Goal: Transaction & Acquisition: Purchase product/service

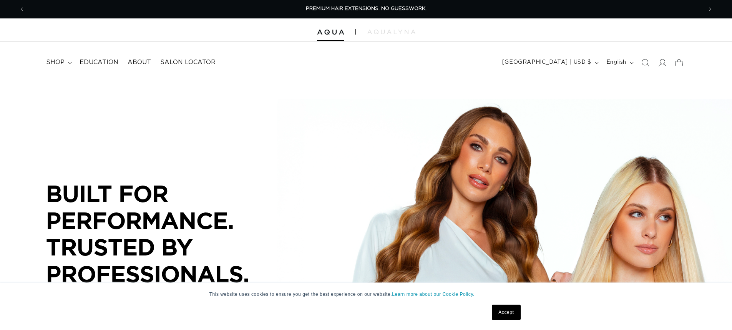
click at [516, 307] on link "Accept" at bounding box center [506, 312] width 28 height 15
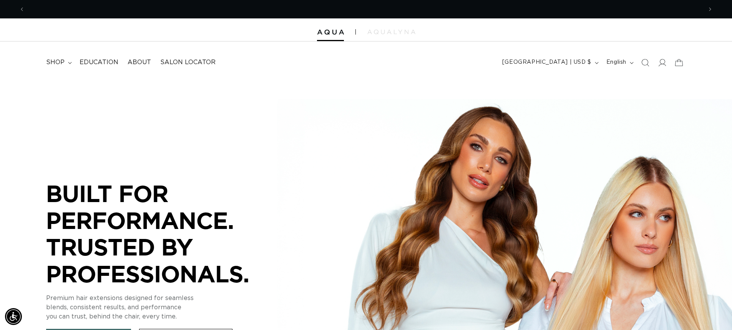
scroll to position [0, 677]
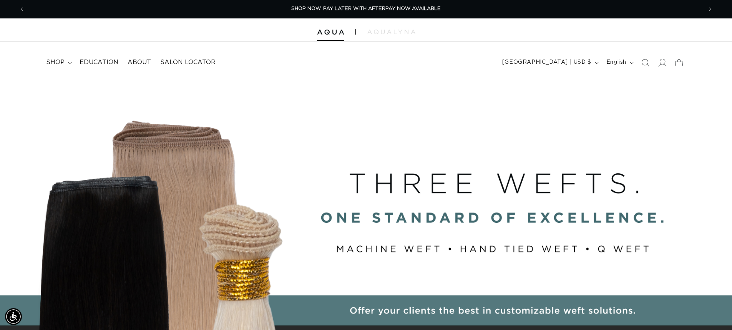
click at [666, 61] on icon at bounding box center [662, 62] width 8 height 8
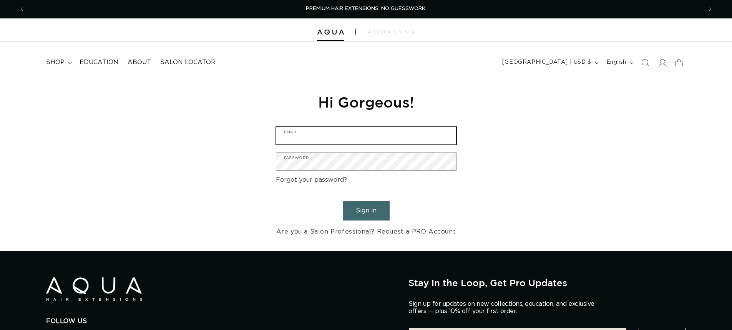
click at [359, 135] on input "Email" at bounding box center [366, 135] width 180 height 17
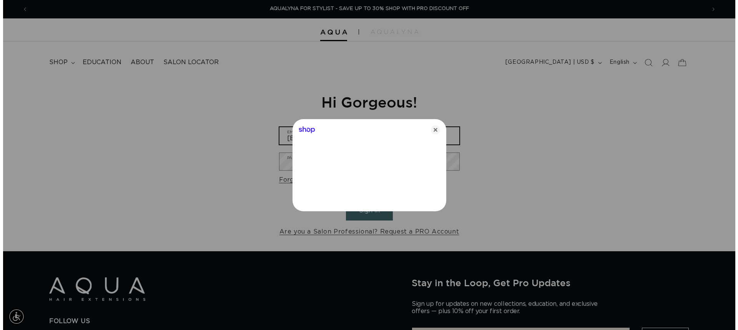
scroll to position [0, 1366]
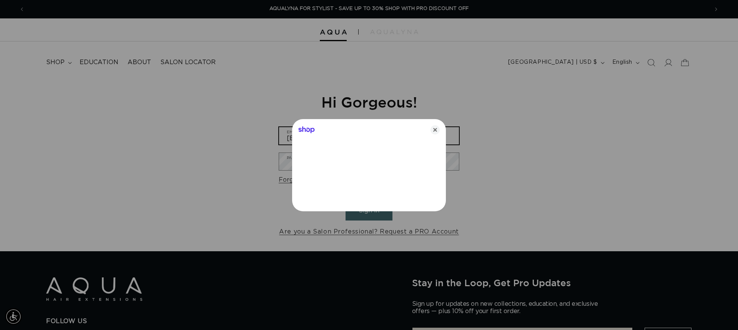
type input "bellaluna2827@gmail.com"
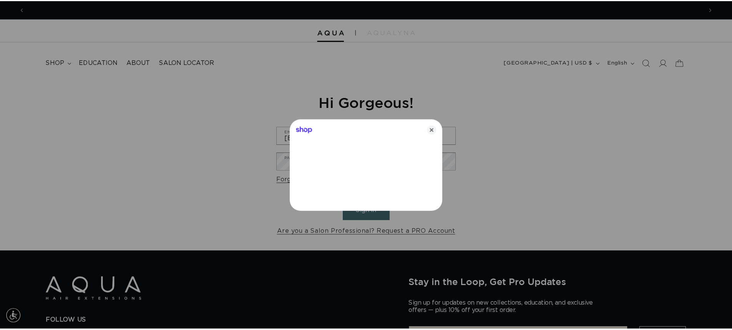
scroll to position [0, 0]
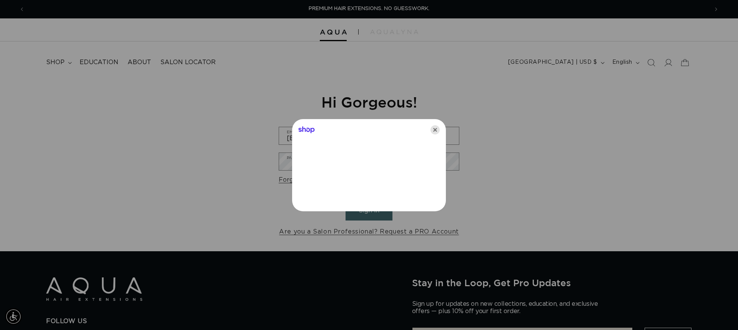
click at [434, 128] on icon "Close" at bounding box center [434, 129] width 9 height 9
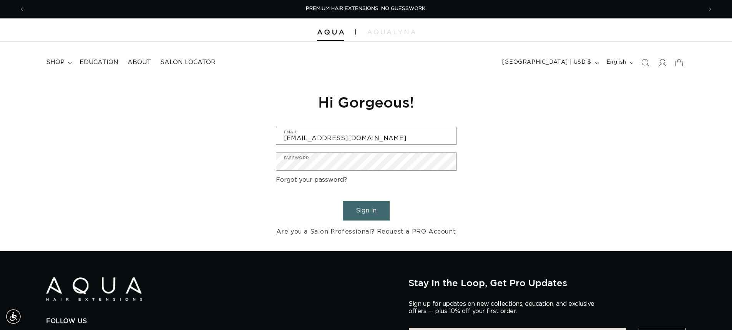
click at [418, 149] on form "bellaluna2827@gmail.com Email Password Forgot your password? Sign in Are you a …" at bounding box center [366, 182] width 181 height 111
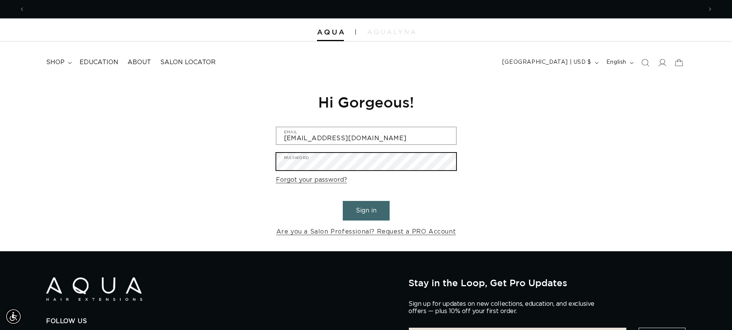
scroll to position [0, 677]
click at [343, 201] on button "Sign in" at bounding box center [366, 211] width 47 height 20
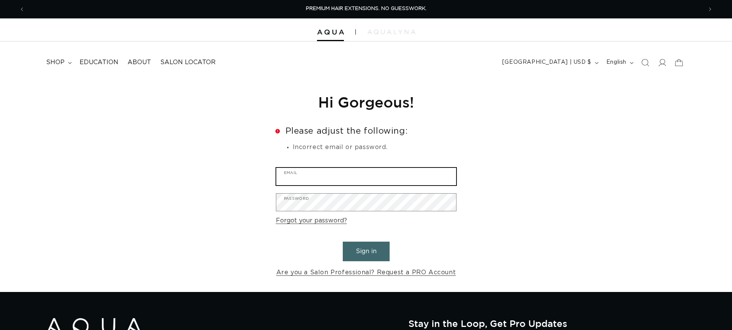
click at [387, 180] on input "Email" at bounding box center [366, 176] width 180 height 17
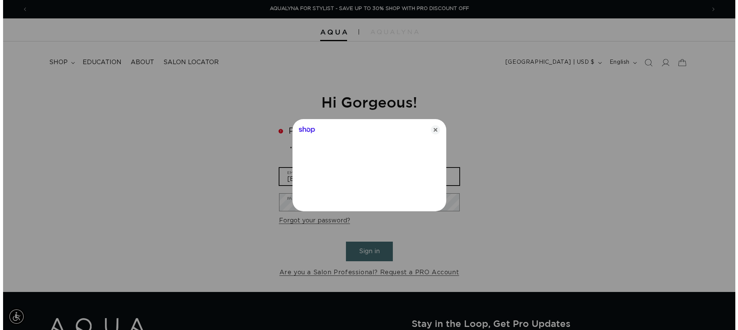
scroll to position [0, 1366]
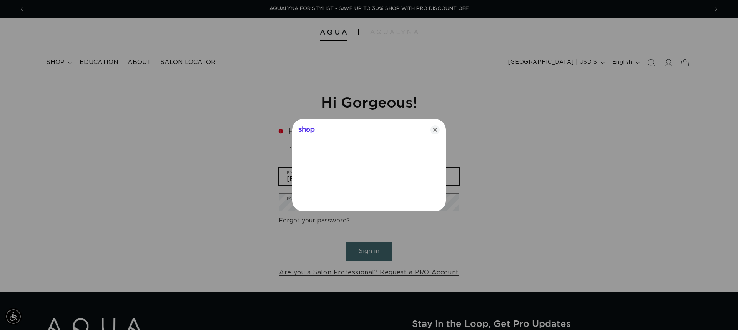
type input "[EMAIL_ADDRESS][DOMAIN_NAME]"
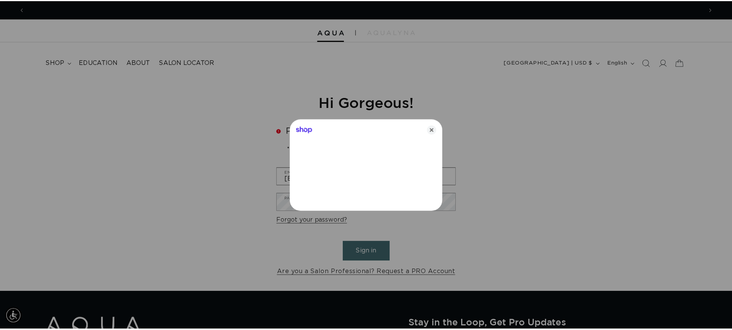
scroll to position [0, 683]
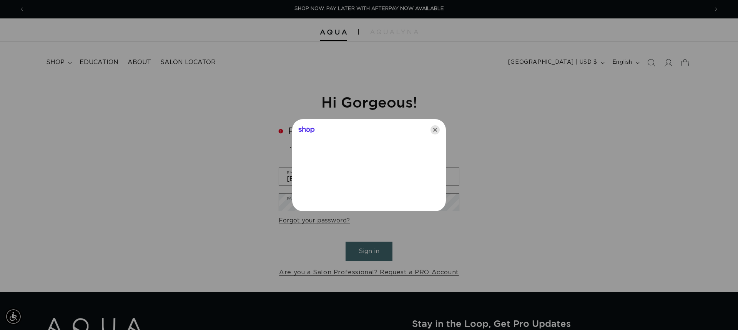
click at [435, 129] on icon "Close" at bounding box center [434, 129] width 9 height 9
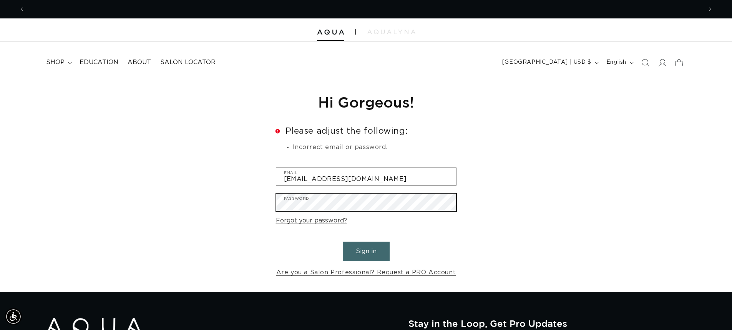
scroll to position [0, 0]
click at [343, 242] on button "Sign in" at bounding box center [366, 252] width 47 height 20
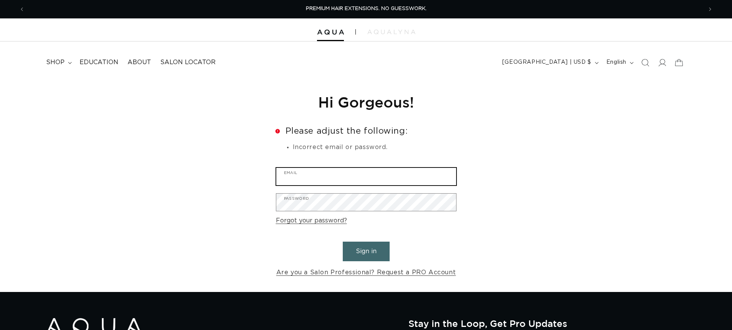
click at [353, 178] on input "Email" at bounding box center [366, 176] width 180 height 17
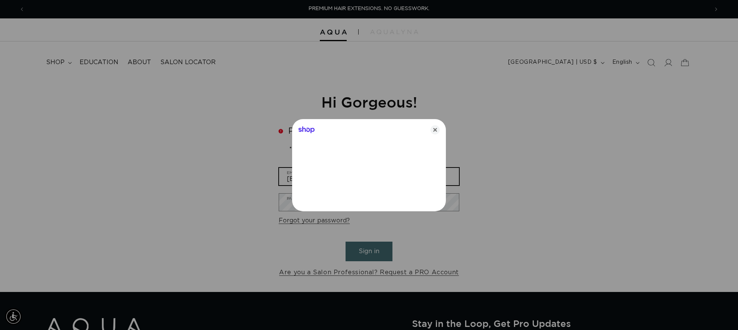
type input "[EMAIL_ADDRESS][DOMAIN_NAME]"
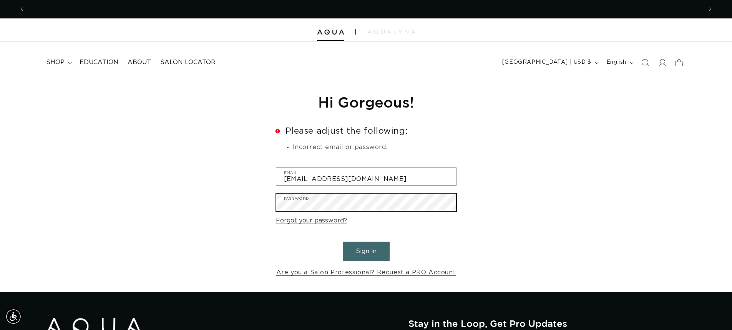
scroll to position [0, 677]
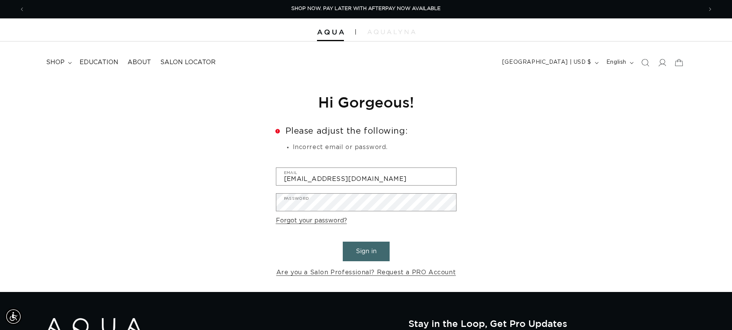
click at [375, 256] on button "Sign in" at bounding box center [366, 252] width 47 height 20
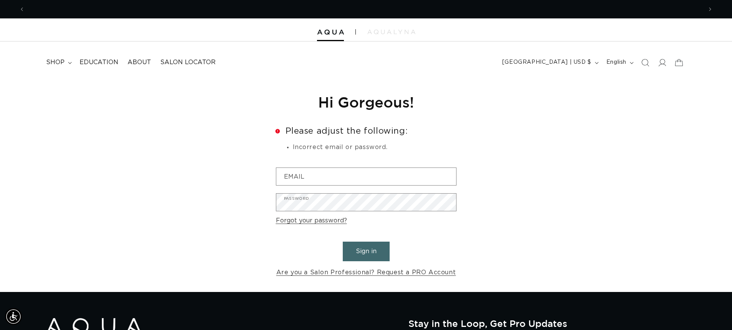
scroll to position [0, 1355]
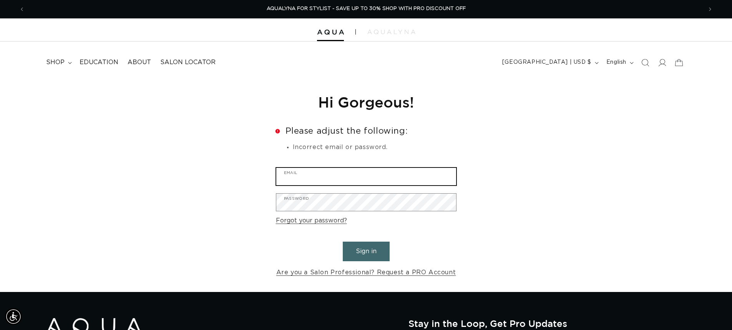
click at [363, 169] on input "Email" at bounding box center [366, 176] width 180 height 17
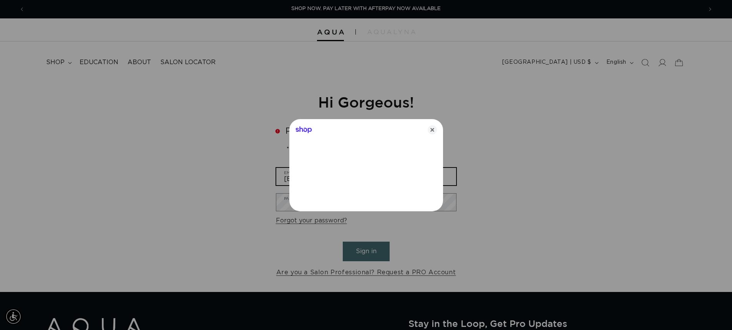
scroll to position [0, 683]
type input "ginaisa2827@gmail.com"
drag, startPoint x: 435, startPoint y: 128, endPoint x: 430, endPoint y: 126, distance: 5.4
click at [434, 128] on icon "Close" at bounding box center [434, 129] width 9 height 9
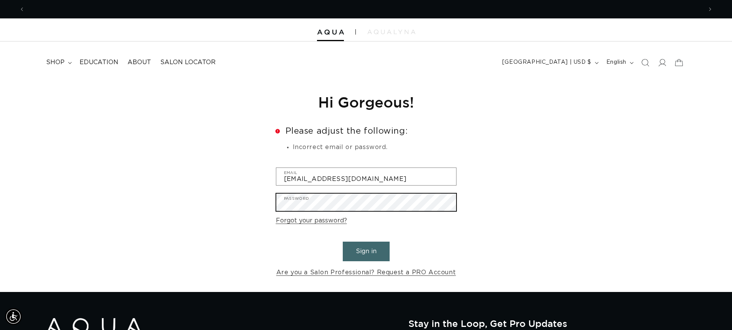
scroll to position [0, 0]
click at [343, 242] on button "Sign in" at bounding box center [366, 252] width 47 height 20
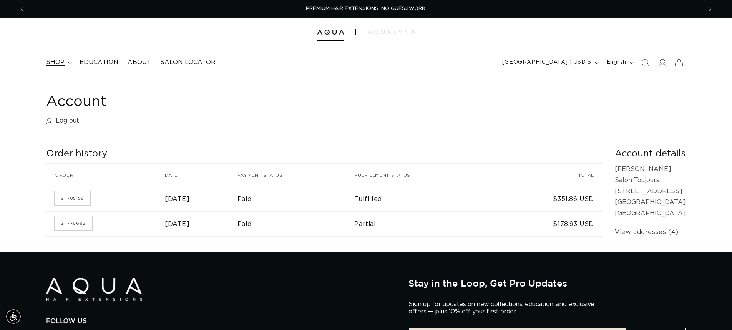
click at [54, 64] on span "shop" at bounding box center [55, 62] width 18 height 8
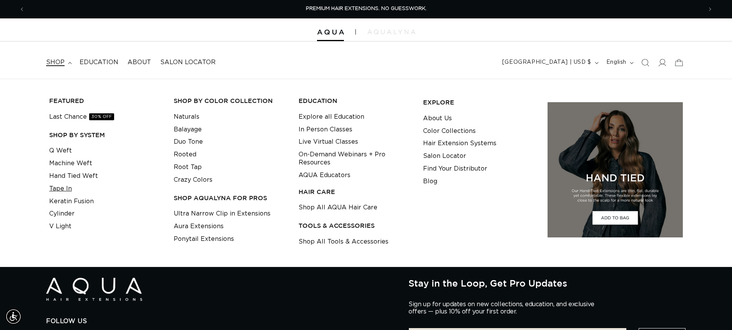
click at [67, 188] on link "Tape In" at bounding box center [60, 189] width 23 height 13
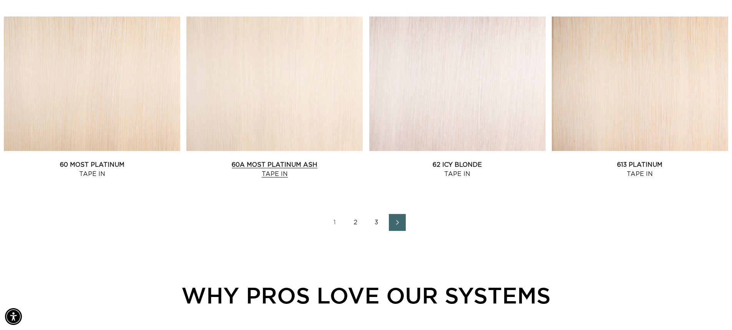
click at [305, 160] on link "60A Most Platinum Ash Tape In" at bounding box center [274, 169] width 176 height 18
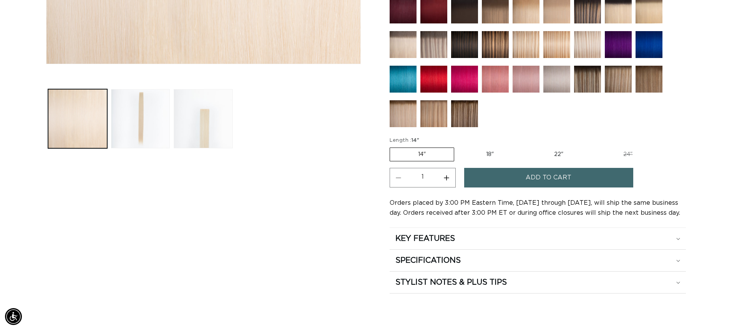
scroll to position [0, 677]
click at [496, 159] on label "18" Variant sold out or unavailable" at bounding box center [490, 154] width 64 height 13
click at [458, 146] on input "18" Variant sold out or unavailable" at bounding box center [458, 146] width 0 height 0
radio input "true"
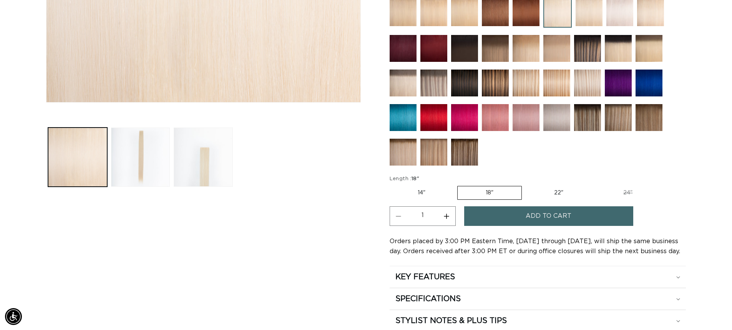
scroll to position [0, 1355]
click at [450, 219] on button "Increase quantity for 60A Most Platinum Ash - Tape In" at bounding box center [446, 216] width 17 height 20
click at [443, 212] on button "Increase quantity for 60A Most Platinum Ash - Tape In" at bounding box center [446, 216] width 17 height 20
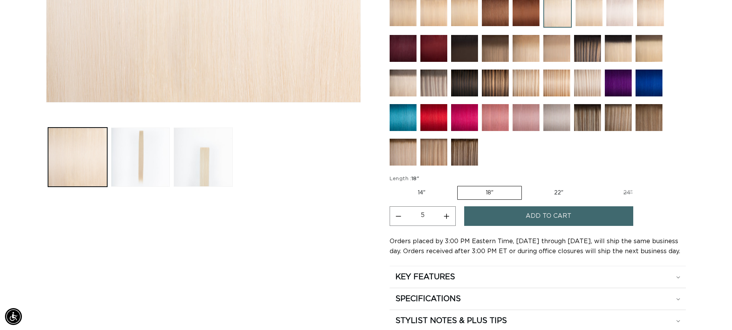
click at [443, 212] on button "Increase quantity for 60A Most Platinum Ash - Tape In" at bounding box center [446, 216] width 17 height 20
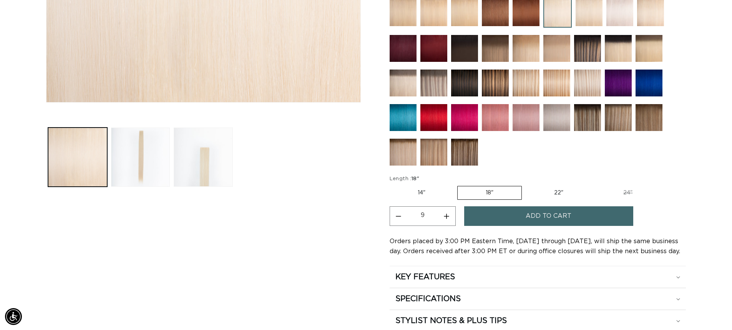
click at [443, 212] on button "Increase quantity for 60A Most Platinum Ash - Tape In" at bounding box center [446, 216] width 17 height 20
type input "10"
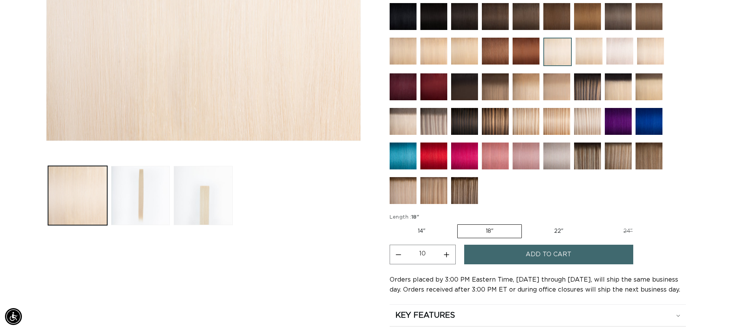
click at [429, 228] on label "14" Variant sold out or unavailable" at bounding box center [422, 231] width 64 height 13
click at [392, 223] on input "14" Variant sold out or unavailable" at bounding box center [392, 223] width 0 height 0
radio input "true"
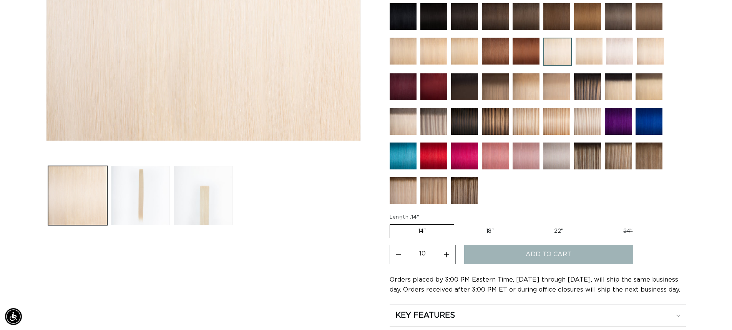
type input "1"
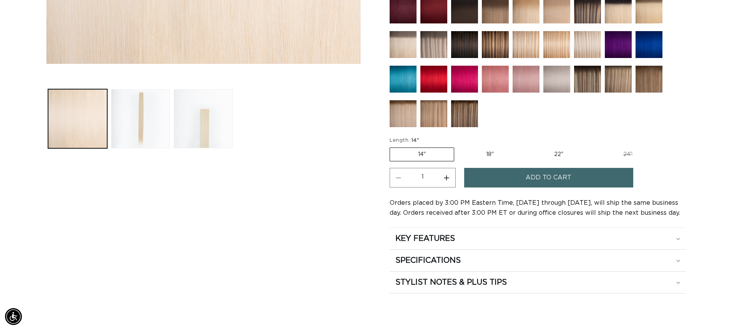
click at [487, 153] on label "18" Variant sold out or unavailable" at bounding box center [490, 154] width 64 height 13
click at [458, 146] on input "18" Variant sold out or unavailable" at bounding box center [458, 146] width 0 height 0
radio input "true"
click at [567, 178] on span "Add to cart" at bounding box center [549, 178] width 46 height 20
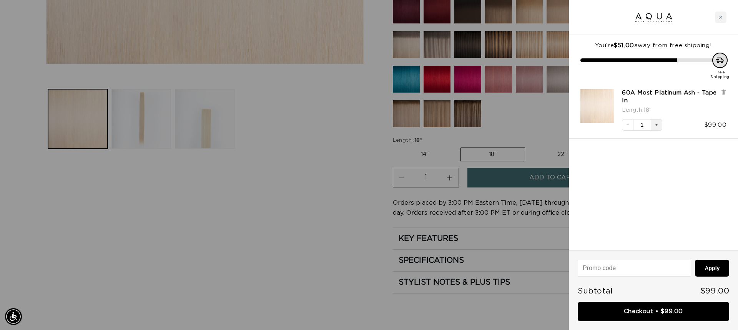
click at [655, 126] on icon "Increase quantity" at bounding box center [656, 125] width 5 height 5
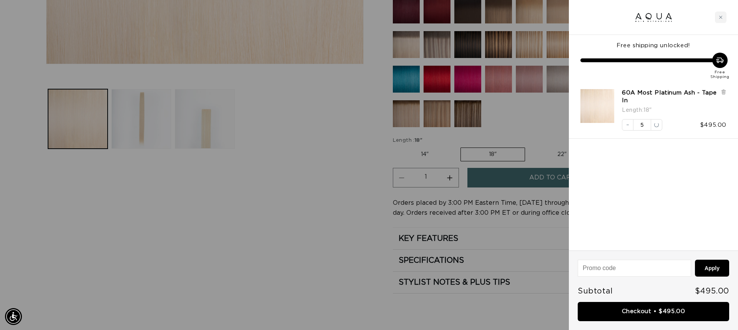
scroll to position [0, 1366]
click at [655, 126] on icon "Increase quantity" at bounding box center [656, 125] width 5 height 5
click at [654, 126] on icon "Increase quantity" at bounding box center [656, 125] width 5 height 5
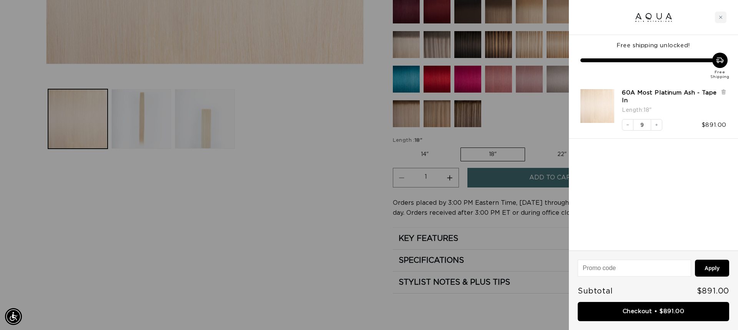
click at [654, 126] on icon "Increase quantity" at bounding box center [656, 125] width 5 height 5
click at [674, 309] on link "Checkout • $990.00" at bounding box center [653, 312] width 151 height 20
